Goal: Consume media (video, audio): Consume media (video, audio)

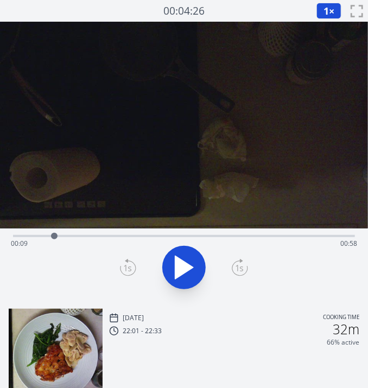
drag, startPoint x: 94, startPoint y: 235, endPoint x: 51, endPoint y: 235, distance: 43.4
click at [51, 235] on div at bounding box center [54, 236] width 7 height 7
click at [193, 256] on icon at bounding box center [184, 268] width 30 height 30
drag, startPoint x: 261, startPoint y: 230, endPoint x: 187, endPoint y: 238, distance: 74.3
click at [187, 238] on div at bounding box center [187, 236] width 16 height 16
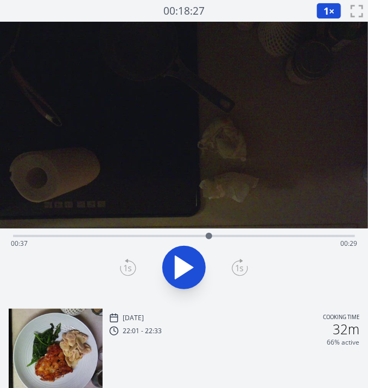
drag, startPoint x: 187, startPoint y: 236, endPoint x: 209, endPoint y: 235, distance: 22.3
click at [209, 235] on div at bounding box center [209, 236] width 7 height 7
drag, startPoint x: 209, startPoint y: 235, endPoint x: 250, endPoint y: 237, distance: 40.8
click at [250, 237] on div at bounding box center [250, 236] width 7 height 7
drag, startPoint x: 250, startPoint y: 237, endPoint x: 210, endPoint y: 236, distance: 39.7
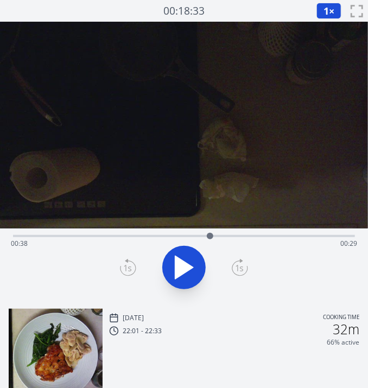
click at [210, 236] on div at bounding box center [210, 236] width 7 height 7
drag, startPoint x: 210, startPoint y: 236, endPoint x: 197, endPoint y: 240, distance: 14.3
click at [197, 240] on div at bounding box center [197, 236] width 16 height 16
drag, startPoint x: 197, startPoint y: 240, endPoint x: 210, endPoint y: 243, distance: 13.8
click at [210, 243] on div at bounding box center [210, 236] width 16 height 16
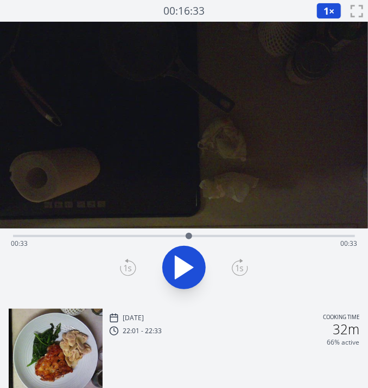
drag, startPoint x: 209, startPoint y: 239, endPoint x: 189, endPoint y: 241, distance: 20.2
click at [189, 241] on div at bounding box center [189, 236] width 16 height 16
click at [125, 264] on icon at bounding box center [128, 267] width 16 height 17
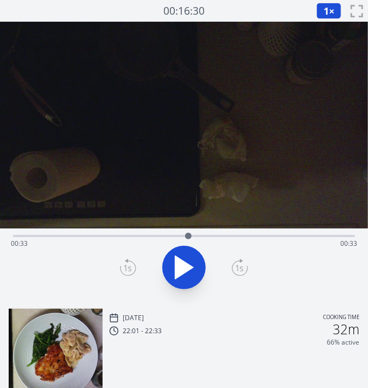
click at [125, 264] on icon at bounding box center [128, 267] width 16 height 17
click at [238, 267] on icon at bounding box center [240, 267] width 16 height 17
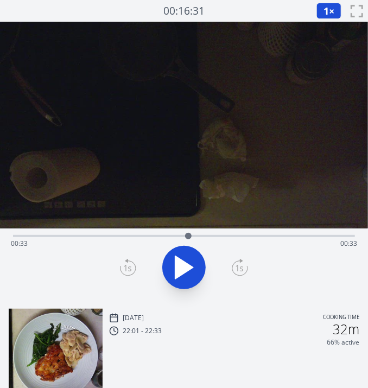
click at [238, 267] on icon at bounding box center [240, 267] width 16 height 17
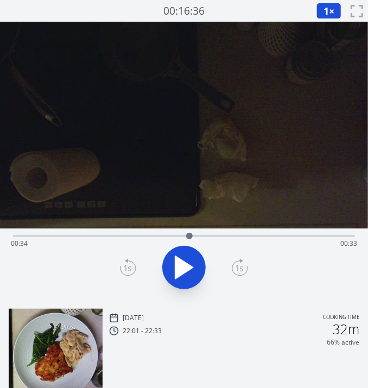
click at [238, 267] on icon at bounding box center [240, 267] width 16 height 17
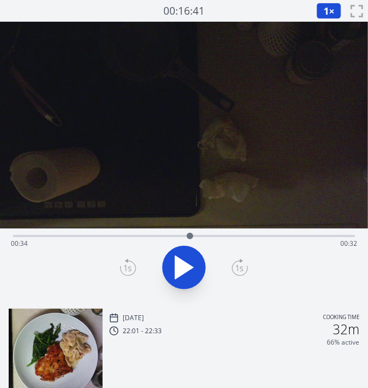
click at [238, 267] on icon at bounding box center [240, 267] width 16 height 17
drag, startPoint x: 218, startPoint y: 236, endPoint x: 174, endPoint y: 237, distance: 44.0
click at [174, 237] on div at bounding box center [174, 236] width 7 height 7
drag, startPoint x: 174, startPoint y: 237, endPoint x: 126, endPoint y: 243, distance: 48.7
click at [126, 243] on div at bounding box center [126, 236] width 16 height 16
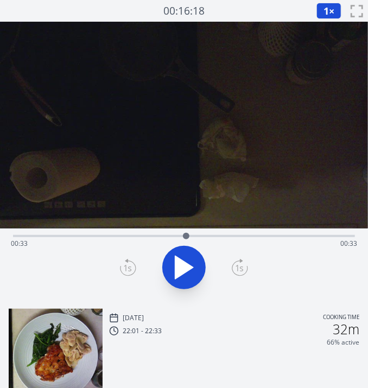
drag, startPoint x: 225, startPoint y: 232, endPoint x: 186, endPoint y: 236, distance: 39.3
click at [186, 236] on div at bounding box center [186, 236] width 16 height 16
drag, startPoint x: 186, startPoint y: 236, endPoint x: 160, endPoint y: 235, distance: 26.6
click at [160, 235] on div "Time elapsed: 00:35 Time remaining: 00:31" at bounding box center [184, 235] width 342 height 13
click at [160, 235] on div at bounding box center [160, 236] width 7 height 7
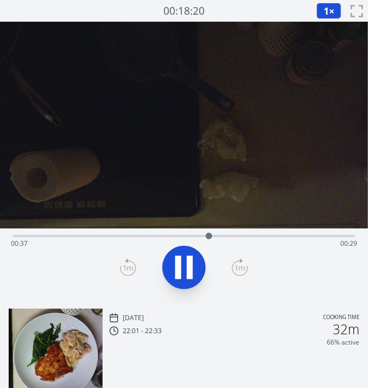
click at [198, 235] on div "Time elapsed: 00:37 Time remaining: 00:29" at bounding box center [184, 235] width 342 height 13
click at [191, 266] on icon at bounding box center [190, 267] width 6 height 23
drag, startPoint x: 229, startPoint y: 234, endPoint x: 219, endPoint y: 236, distance: 10.0
click at [219, 236] on div at bounding box center [220, 236] width 7 height 7
drag, startPoint x: 218, startPoint y: 235, endPoint x: 194, endPoint y: 238, distance: 24.1
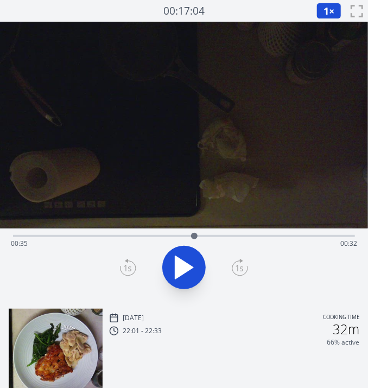
click at [194, 238] on div at bounding box center [194, 236] width 7 height 7
drag, startPoint x: 194, startPoint y: 238, endPoint x: 215, endPoint y: 237, distance: 20.6
click at [215, 237] on div at bounding box center [215, 236] width 7 height 7
drag, startPoint x: 213, startPoint y: 239, endPoint x: 221, endPoint y: 225, distance: 15.3
click at [221, 225] on div "Time elapsed: 00:40 Time remaining: 00:27" at bounding box center [184, 161] width 368 height 279
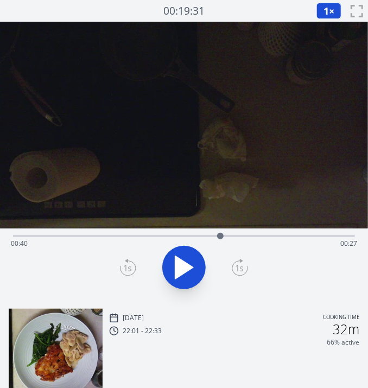
click at [221, 229] on div "Time elapsed: 00:40 Time remaining: 00:27" at bounding box center [184, 161] width 368 height 279
click at [221, 237] on div at bounding box center [221, 236] width 16 height 16
drag, startPoint x: 221, startPoint y: 237, endPoint x: 209, endPoint y: 238, distance: 12.6
click at [209, 238] on div at bounding box center [208, 236] width 7 height 7
drag, startPoint x: 209, startPoint y: 235, endPoint x: 198, endPoint y: 236, distance: 10.3
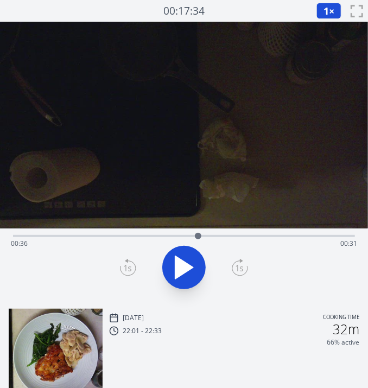
click at [198, 236] on div at bounding box center [198, 236] width 7 height 7
drag, startPoint x: 198, startPoint y: 236, endPoint x: 231, endPoint y: 235, distance: 32.6
click at [231, 235] on div at bounding box center [231, 236] width 7 height 7
drag, startPoint x: 231, startPoint y: 235, endPoint x: 249, endPoint y: 234, distance: 18.5
click at [249, 234] on div at bounding box center [249, 236] width 7 height 7
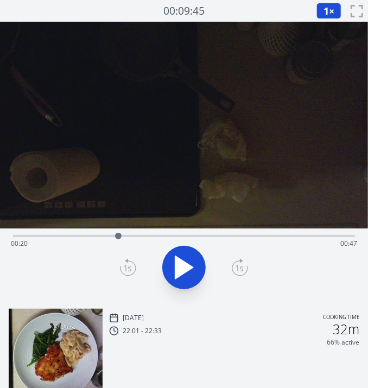
drag, startPoint x: 248, startPoint y: 237, endPoint x: 119, endPoint y: 229, distance: 129.0
click at [119, 229] on div at bounding box center [118, 236] width 16 height 16
click at [169, 254] on icon at bounding box center [184, 268] width 30 height 30
click at [177, 234] on div "Time elapsed: 00:26 Time remaining: 00:40" at bounding box center [184, 235] width 342 height 13
click at [181, 275] on icon at bounding box center [184, 268] width 30 height 30
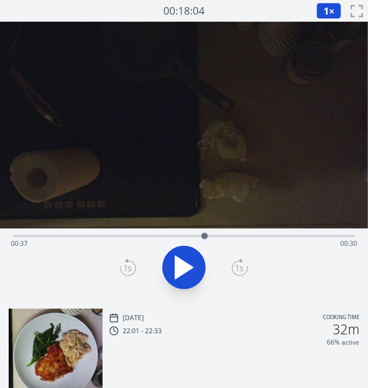
click at [181, 275] on icon at bounding box center [184, 267] width 18 height 23
drag, startPoint x: 231, startPoint y: 237, endPoint x: 188, endPoint y: 237, distance: 42.9
click at [188, 237] on div at bounding box center [187, 236] width 7 height 7
click at [188, 255] on icon at bounding box center [184, 268] width 30 height 30
click at [125, 270] on icon at bounding box center [128, 267] width 16 height 17
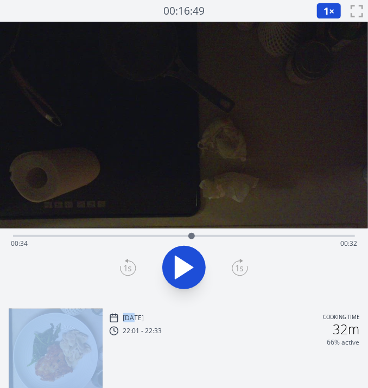
click at [125, 270] on icon at bounding box center [128, 267] width 16 height 17
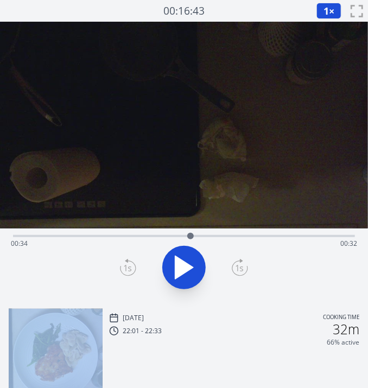
click at [125, 270] on icon at bounding box center [128, 267] width 16 height 17
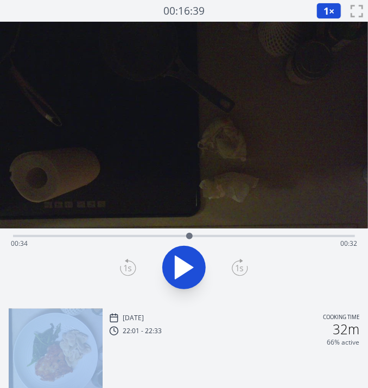
click at [125, 270] on icon at bounding box center [128, 267] width 16 height 17
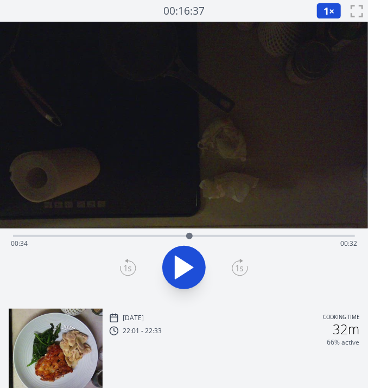
click at [125, 270] on icon at bounding box center [128, 267] width 16 height 17
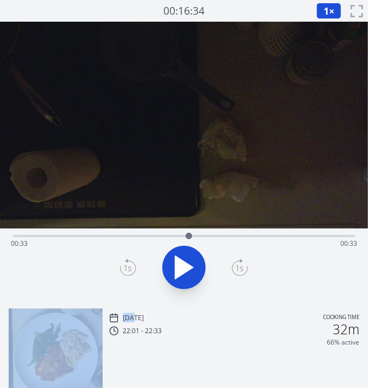
click at [125, 270] on icon at bounding box center [128, 267] width 16 height 17
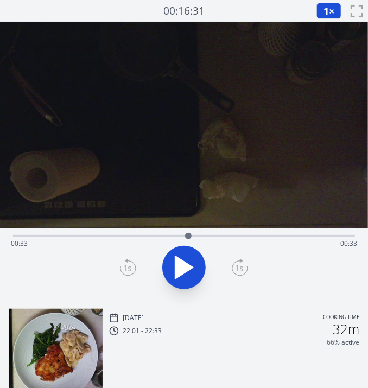
click at [125, 270] on icon at bounding box center [128, 267] width 16 height 17
drag, startPoint x: 190, startPoint y: 237, endPoint x: 209, endPoint y: 235, distance: 19.2
click at [209, 235] on div at bounding box center [209, 236] width 7 height 7
drag, startPoint x: 209, startPoint y: 235, endPoint x: 187, endPoint y: 237, distance: 21.4
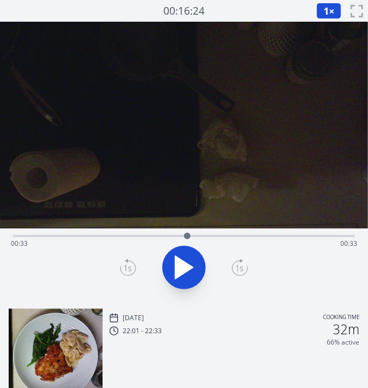
click at [187, 237] on div at bounding box center [187, 236] width 7 height 7
click at [193, 236] on div at bounding box center [193, 236] width 7 height 7
drag, startPoint x: 191, startPoint y: 233, endPoint x: 78, endPoint y: 243, distance: 113.4
click at [78, 243] on div at bounding box center [77, 236] width 16 height 16
drag, startPoint x: 78, startPoint y: 243, endPoint x: 111, endPoint y: 243, distance: 33.1
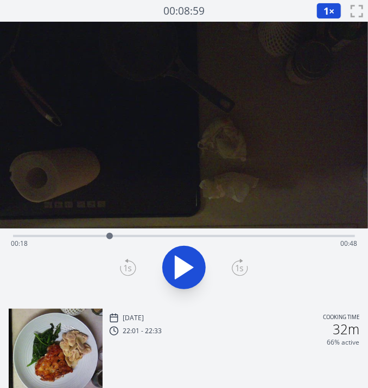
click at [111, 243] on div at bounding box center [110, 236] width 16 height 16
drag, startPoint x: 111, startPoint y: 243, endPoint x: 147, endPoint y: 241, distance: 35.9
click at [147, 241] on div at bounding box center [143, 236] width 16 height 16
click at [184, 261] on icon at bounding box center [184, 268] width 30 height 30
drag, startPoint x: 240, startPoint y: 237, endPoint x: 206, endPoint y: 243, distance: 34.7
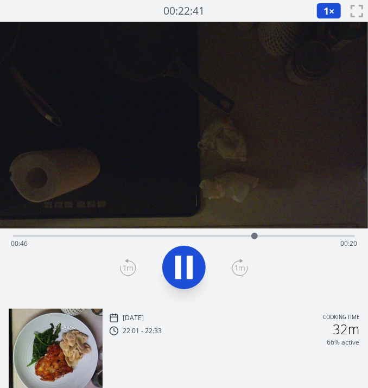
click at [206, 243] on div "Time elapsed: 00:46 Time remaining: 00:20" at bounding box center [184, 243] width 347 height 17
click at [206, 243] on div at bounding box center [207, 236] width 16 height 16
drag, startPoint x: 272, startPoint y: 237, endPoint x: 70, endPoint y: 242, distance: 202.1
click at [70, 242] on div at bounding box center [69, 236] width 16 height 16
click at [174, 262] on icon at bounding box center [184, 268] width 30 height 30
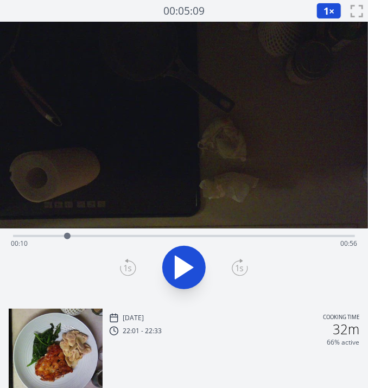
drag, startPoint x: 85, startPoint y: 236, endPoint x: 67, endPoint y: 235, distance: 17.4
click at [67, 235] on div at bounding box center [67, 236] width 7 height 7
click at [194, 259] on icon at bounding box center [184, 268] width 30 height 30
click at [183, 254] on icon at bounding box center [184, 268] width 30 height 30
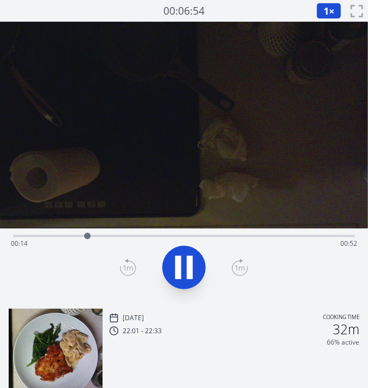
click at [183, 254] on icon at bounding box center [184, 268] width 30 height 30
click at [185, 267] on icon at bounding box center [184, 268] width 30 height 30
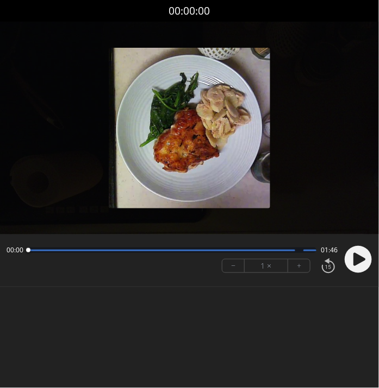
click at [274, 300] on div "Permission to record audio We need to use the microphone to record your voiceov…" at bounding box center [189, 167] width 379 height 291
click at [364, 258] on icon at bounding box center [359, 259] width 12 height 13
click at [250, 335] on body "Discard Recording? You will not be able to recover this once discarded. Cancel …" at bounding box center [189, 194] width 379 height 388
click at [350, 263] on circle at bounding box center [357, 259] width 27 height 27
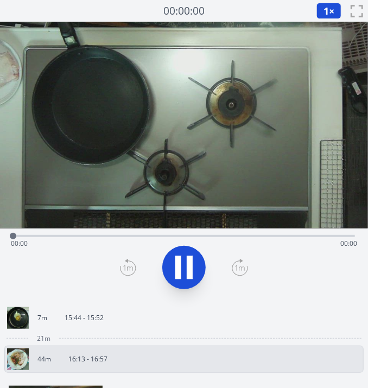
click at [186, 260] on icon at bounding box center [184, 268] width 30 height 30
click at [92, 240] on div "Time elapsed: 00:22 Time remaining: 01:04" at bounding box center [184, 243] width 347 height 17
drag, startPoint x: 92, startPoint y: 240, endPoint x: 51, endPoint y: 248, distance: 41.6
click at [51, 237] on div "Time elapsed: 00:12 Time remaining: 01:14" at bounding box center [184, 236] width 342 height 2
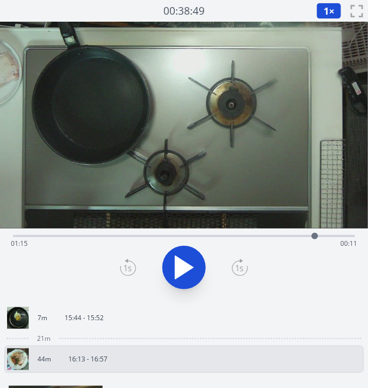
drag, startPoint x: 163, startPoint y: 235, endPoint x: 315, endPoint y: 250, distance: 152.8
click at [315, 237] on div "Time elapsed: 01:15 Time remaining: 00:11" at bounding box center [184, 236] width 342 height 2
drag, startPoint x: 239, startPoint y: 237, endPoint x: 216, endPoint y: 244, distance: 23.9
click at [216, 244] on div "Time elapsed: 01:25 Time remaining: 00:00" at bounding box center [184, 243] width 347 height 17
drag, startPoint x: 217, startPoint y: 233, endPoint x: 129, endPoint y: 239, distance: 87.6
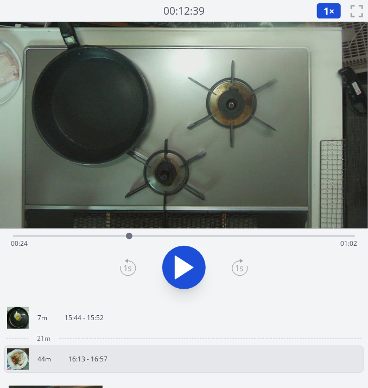
click at [129, 239] on div at bounding box center [129, 236] width 7 height 7
drag, startPoint x: 129, startPoint y: 239, endPoint x: 138, endPoint y: 240, distance: 9.3
click at [138, 240] on div at bounding box center [138, 236] width 16 height 16
click at [167, 254] on button at bounding box center [183, 267] width 43 height 43
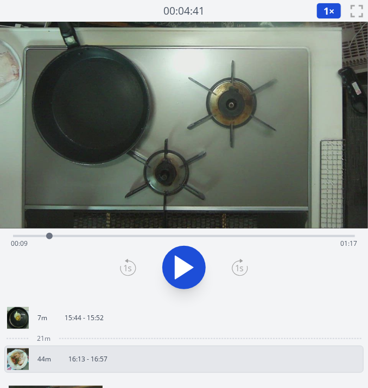
drag, startPoint x: 143, startPoint y: 237, endPoint x: 49, endPoint y: 247, distance: 94.5
click at [49, 237] on div "Time elapsed: 00:09 Time remaining: 01:17" at bounding box center [184, 236] width 342 height 2
click at [179, 258] on icon at bounding box center [184, 268] width 30 height 30
click at [179, 258] on icon at bounding box center [178, 267] width 6 height 23
drag, startPoint x: 62, startPoint y: 235, endPoint x: 50, endPoint y: 236, distance: 12.5
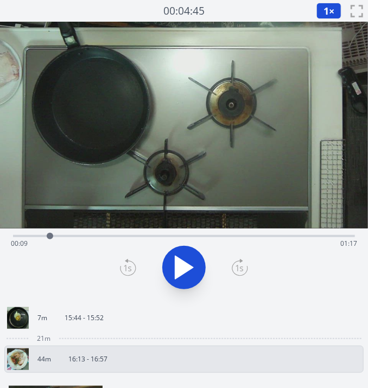
click at [50, 236] on div at bounding box center [50, 236] width 7 height 7
click at [185, 262] on icon at bounding box center [184, 267] width 18 height 23
drag, startPoint x: 162, startPoint y: 236, endPoint x: 46, endPoint y: 251, distance: 116.7
click at [46, 237] on div "Time elapsed: 00:08 Time remaining: 01:18" at bounding box center [184, 236] width 342 height 2
click at [231, 259] on div at bounding box center [184, 268] width 355 height 52
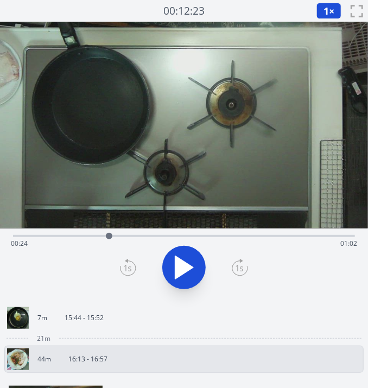
drag, startPoint x: 350, startPoint y: 240, endPoint x: 109, endPoint y: 233, distance: 241.2
click at [109, 233] on div at bounding box center [109, 236] width 16 height 16
drag, startPoint x: 109, startPoint y: 238, endPoint x: 57, endPoint y: 244, distance: 51.9
click at [57, 244] on div at bounding box center [56, 236] width 16 height 16
click at [172, 273] on icon at bounding box center [184, 268] width 30 height 30
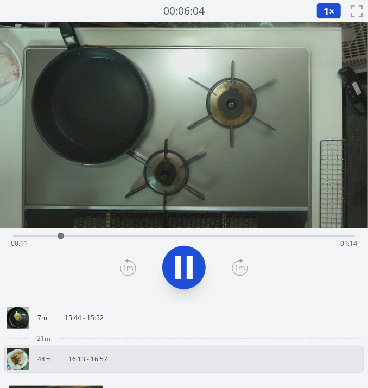
click at [172, 273] on icon at bounding box center [184, 268] width 30 height 30
drag, startPoint x: 62, startPoint y: 237, endPoint x: 104, endPoint y: 240, distance: 41.9
click at [104, 240] on div at bounding box center [104, 236] width 16 height 16
drag, startPoint x: 103, startPoint y: 240, endPoint x: 97, endPoint y: 242, distance: 5.7
click at [97, 242] on div at bounding box center [97, 236] width 16 height 16
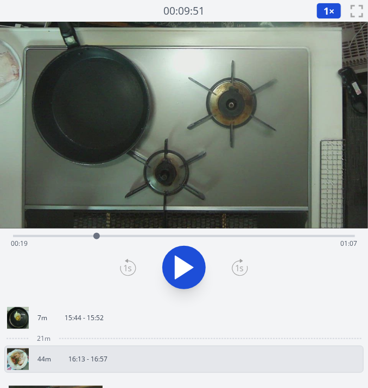
click at [97, 242] on div at bounding box center [97, 236] width 16 height 16
drag, startPoint x: 97, startPoint y: 236, endPoint x: 278, endPoint y: 239, distance: 180.9
click at [278, 239] on div at bounding box center [277, 236] width 7 height 7
drag, startPoint x: 278, startPoint y: 239, endPoint x: 259, endPoint y: 241, distance: 18.6
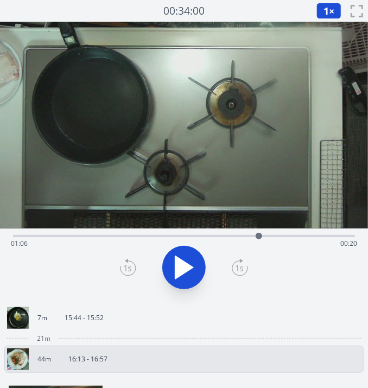
click at [259, 241] on div at bounding box center [259, 236] width 16 height 16
drag, startPoint x: 259, startPoint y: 241, endPoint x: 236, endPoint y: 246, distance: 23.9
click at [236, 237] on div "Time elapsed: 01:01 Time remaining: 00:25" at bounding box center [184, 236] width 342 height 2
click at [236, 246] on div "Time elapsed: 00:55 Time remaining: 00:30" at bounding box center [184, 243] width 347 height 17
drag, startPoint x: 236, startPoint y: 246, endPoint x: 231, endPoint y: 231, distance: 15.5
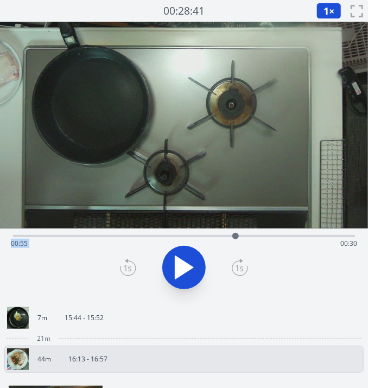
click at [231, 235] on div "Time elapsed: 00:55 Time remaining: 00:30" at bounding box center [184, 236] width 342 height 2
drag, startPoint x: 231, startPoint y: 231, endPoint x: 97, endPoint y: 231, distance: 134.1
click at [97, 231] on div at bounding box center [89, 236] width 16 height 16
drag, startPoint x: 97, startPoint y: 231, endPoint x: 102, endPoint y: 236, distance: 6.9
click at [102, 236] on div at bounding box center [101, 236] width 16 height 16
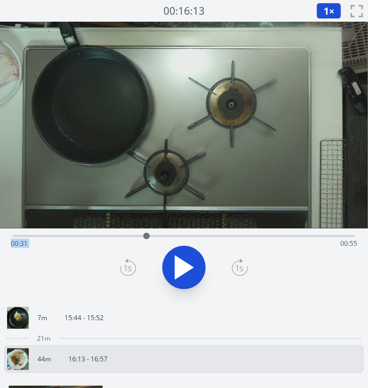
drag, startPoint x: 102, startPoint y: 236, endPoint x: 152, endPoint y: 236, distance: 50.0
click at [150, 236] on div at bounding box center [146, 236] width 7 height 7
drag, startPoint x: 152, startPoint y: 236, endPoint x: 160, endPoint y: 240, distance: 9.5
click at [160, 240] on div at bounding box center [156, 236] width 7 height 7
drag, startPoint x: 155, startPoint y: 240, endPoint x: 113, endPoint y: 243, distance: 42.5
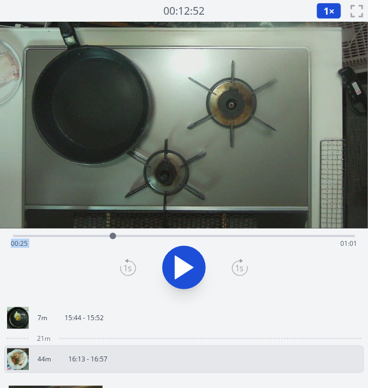
click at [113, 243] on div at bounding box center [113, 236] width 16 height 16
drag, startPoint x: 113, startPoint y: 243, endPoint x: 100, endPoint y: 244, distance: 12.5
click at [100, 244] on div at bounding box center [100, 236] width 16 height 16
drag, startPoint x: 100, startPoint y: 244, endPoint x: 63, endPoint y: 245, distance: 37.5
click at [63, 237] on div "Time elapsed: 00:10 Time remaining: 01:16" at bounding box center [184, 236] width 342 height 2
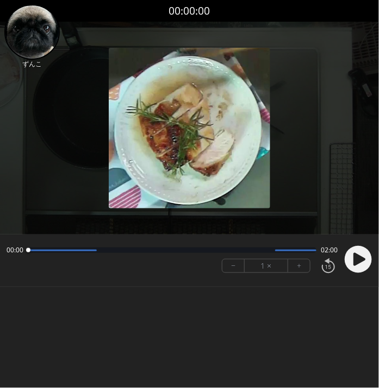
click at [224, 305] on div "Permission to record audio We need to use the microphone to record your voiceov…" at bounding box center [189, 167] width 379 height 291
click at [365, 248] on circle at bounding box center [357, 259] width 27 height 27
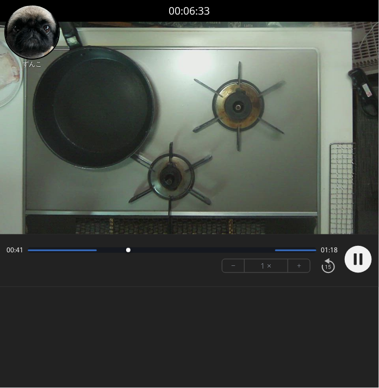
click at [301, 264] on button "+" at bounding box center [299, 266] width 22 height 13
click at [289, 305] on div "Permission to record audio We need to use the microphone to record your voiceov…" at bounding box center [189, 167] width 379 height 291
click at [353, 261] on circle at bounding box center [357, 259] width 27 height 27
